Goal: Check status: Check status

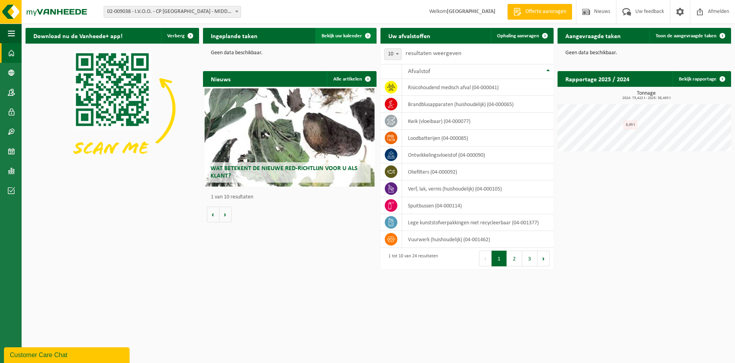
click at [342, 37] on span "Bekijk uw kalender" at bounding box center [341, 35] width 40 height 5
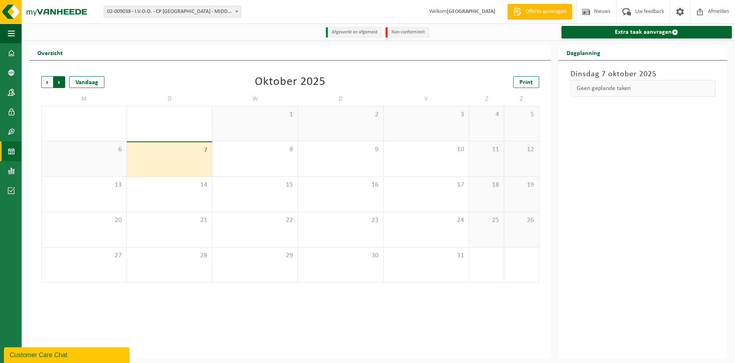
click at [47, 81] on span "Vorige" at bounding box center [47, 82] width 12 height 12
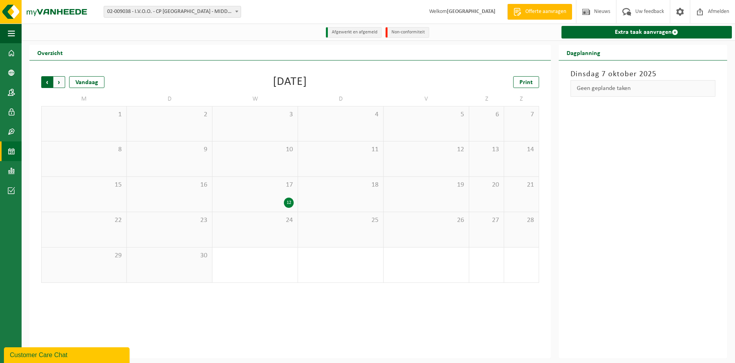
click at [62, 79] on span "Volgende" at bounding box center [59, 82] width 12 height 12
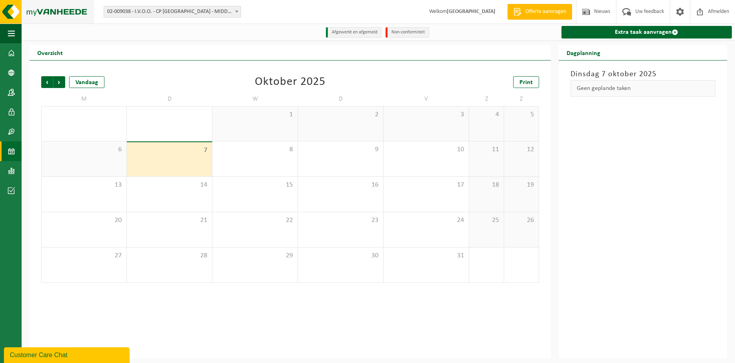
click at [43, 15] on img at bounding box center [47, 12] width 94 height 24
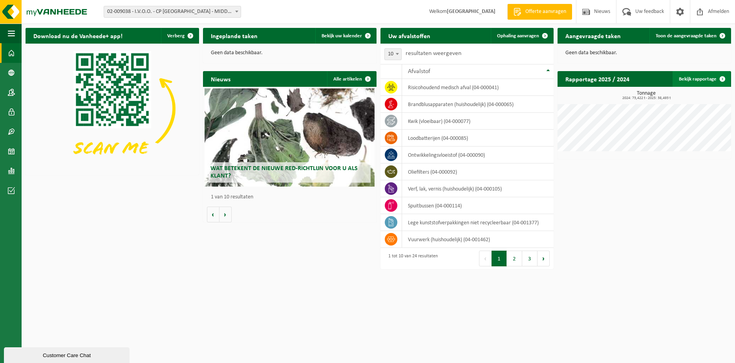
click at [702, 80] on link "Bekijk rapportage" at bounding box center [701, 79] width 58 height 16
